Goal: Information Seeking & Learning: Learn about a topic

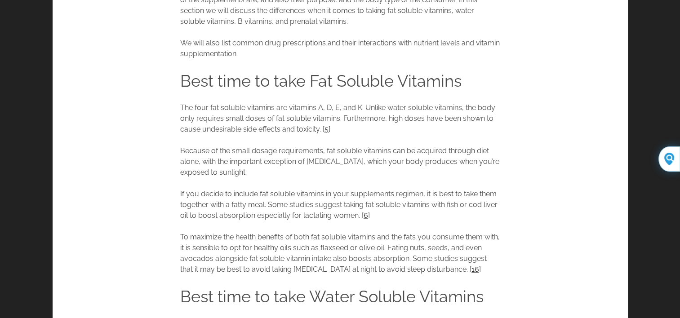
scroll to position [1250, 0]
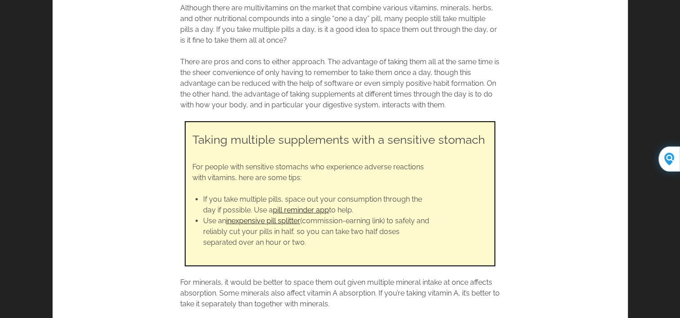
scroll to position [2814, 0]
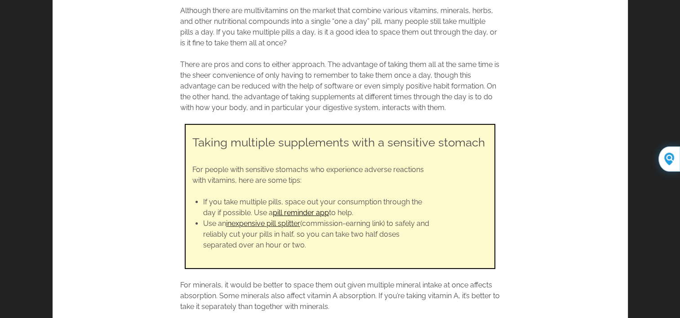
click at [299, 209] on link "pill reminder app" at bounding box center [301, 213] width 56 height 9
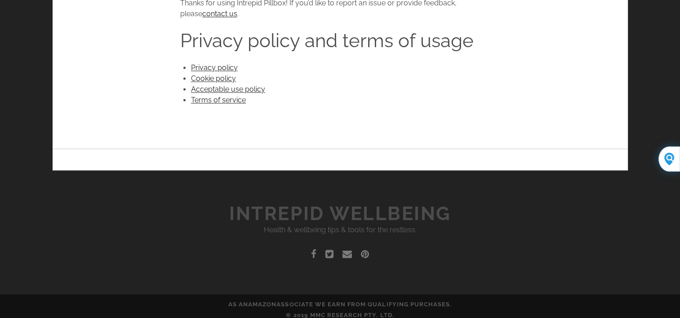
scroll to position [1489, 0]
